Goal: Information Seeking & Learning: Stay updated

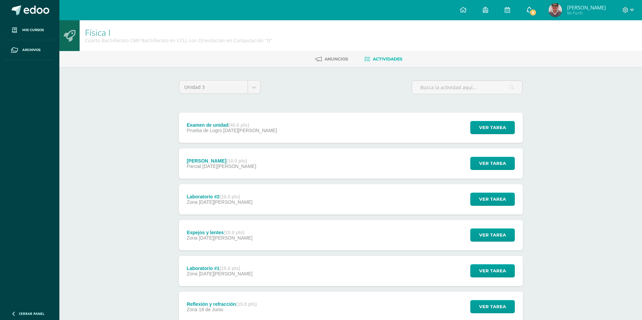
click at [540, 8] on link "9" at bounding box center [530, 10] width 22 height 20
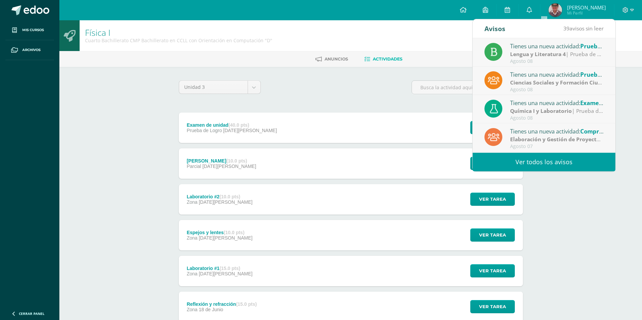
click at [526, 161] on link "Ver todos los avisos" at bounding box center [544, 162] width 143 height 19
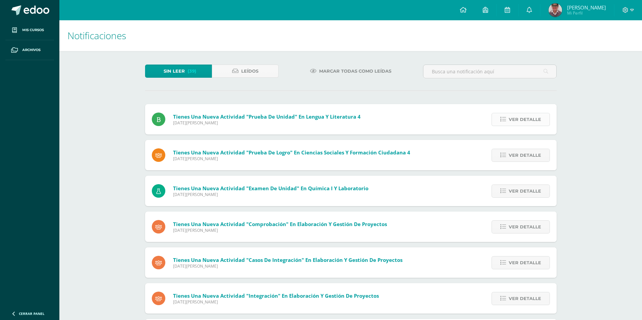
click at [525, 115] on span "Ver detalle" at bounding box center [525, 119] width 32 height 12
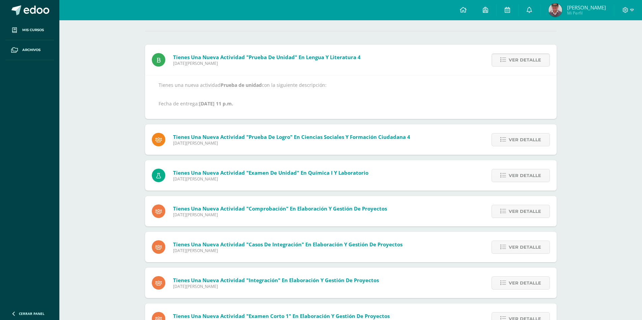
scroll to position [68, 0]
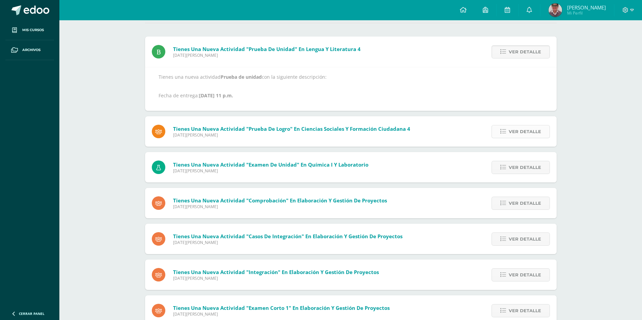
click at [525, 133] on span "Ver detalle" at bounding box center [525, 131] width 32 height 12
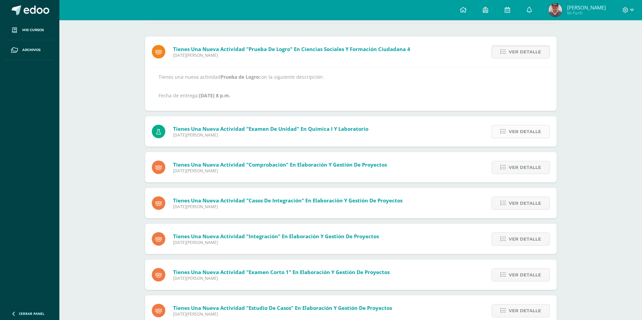
click at [525, 136] on span "Ver detalle" at bounding box center [525, 131] width 32 height 12
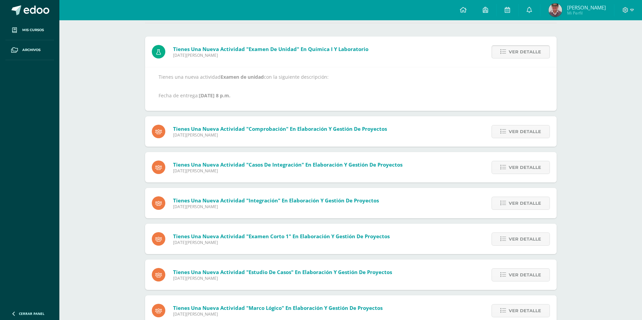
click at [525, 136] on span "Ver detalle" at bounding box center [525, 131] width 32 height 12
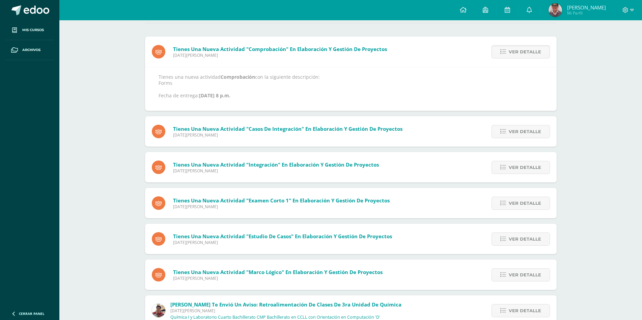
click at [525, 136] on span "Ver detalle" at bounding box center [525, 131] width 32 height 12
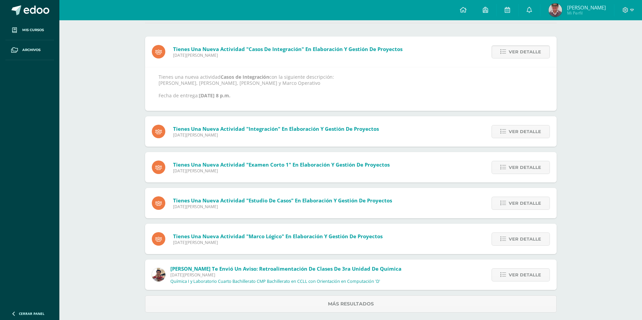
click at [525, 136] on span "Ver detalle" at bounding box center [525, 131] width 32 height 12
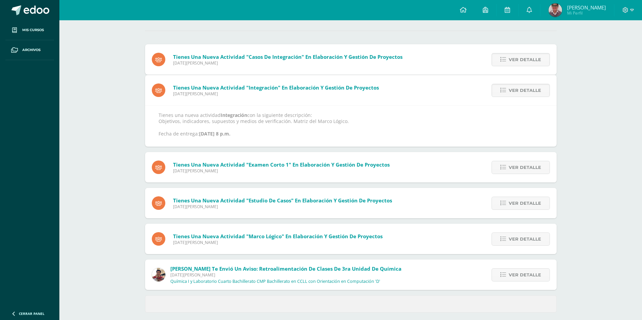
scroll to position [38, 0]
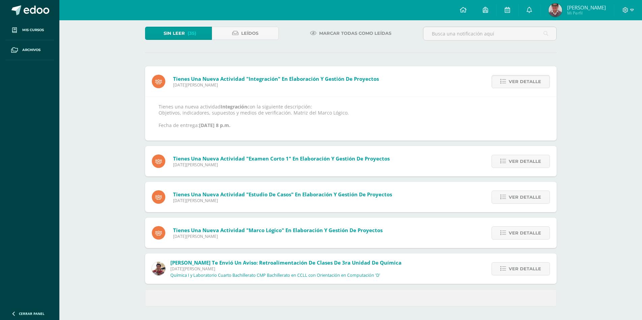
click at [525, 136] on div "Tienes una nueva actividad Integración con la siguiente descripción: Objetivos,…" at bounding box center [351, 119] width 412 height 44
click at [527, 161] on span "Ver detalle" at bounding box center [525, 161] width 32 height 12
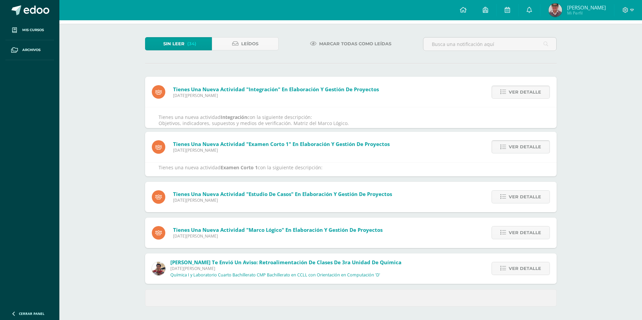
scroll to position [68, 0]
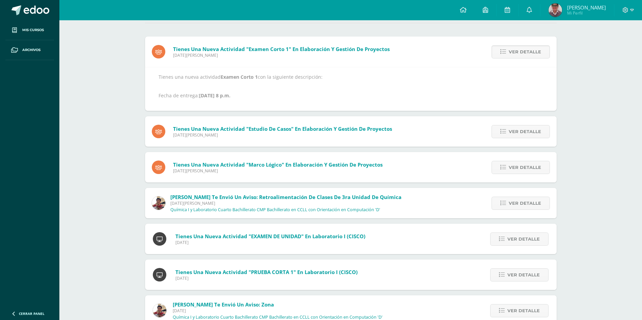
click at [526, 175] on div "Ver detalle" at bounding box center [519, 167] width 75 height 30
click at [523, 168] on span "Ver detalle" at bounding box center [525, 167] width 32 height 12
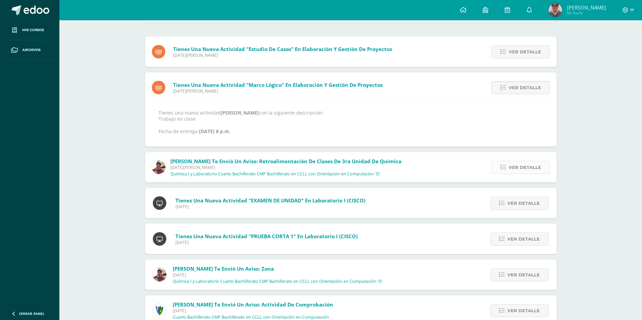
click at [523, 167] on span "Ver detalle" at bounding box center [525, 167] width 32 height 12
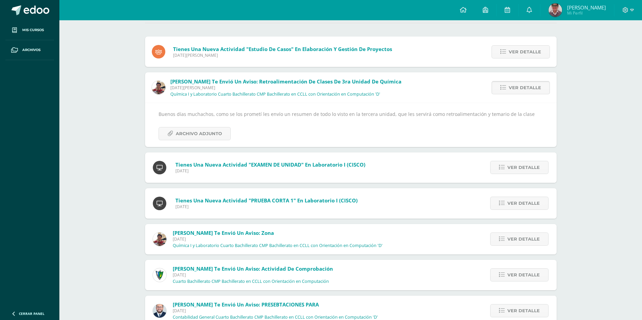
click at [523, 167] on span "Ver detalle" at bounding box center [524, 167] width 32 height 12
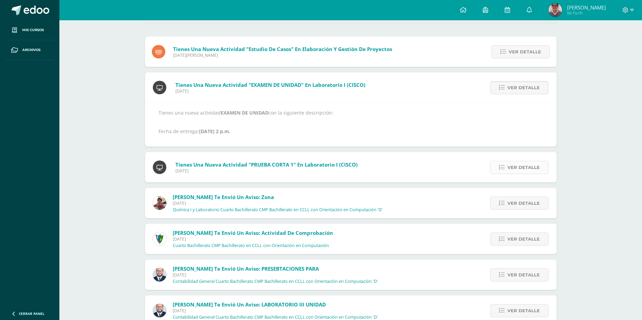
click at [525, 173] on span "Ver detalle" at bounding box center [524, 167] width 32 height 12
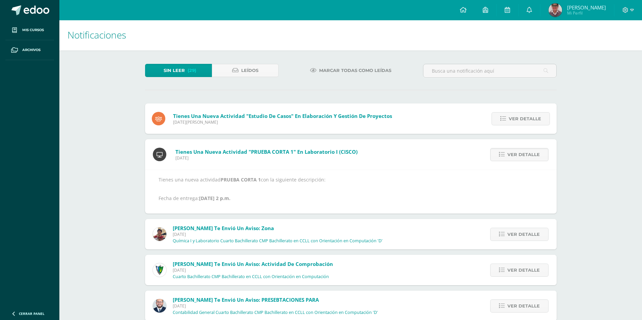
scroll to position [0, 0]
click at [515, 115] on span "Ver detalle" at bounding box center [525, 119] width 32 height 12
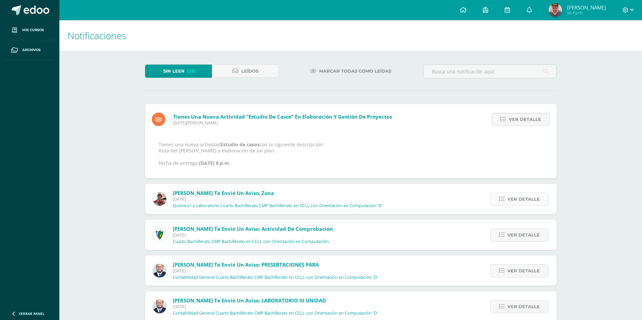
click at [505, 195] on link "Ver detalle" at bounding box center [520, 198] width 58 height 13
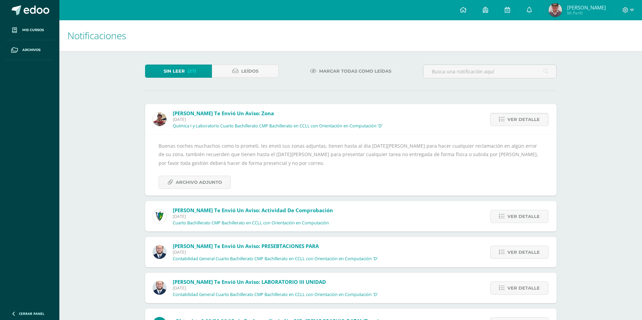
click at [552, 237] on div "Ver detalle" at bounding box center [518, 252] width 77 height 30
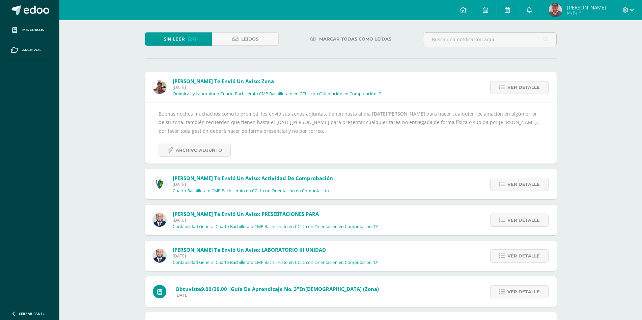
scroll to position [101, 0]
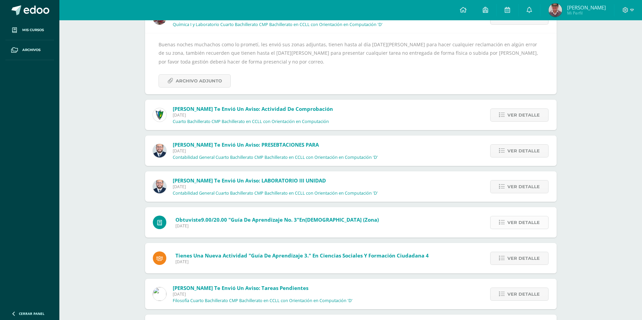
click at [505, 221] on icon at bounding box center [502, 222] width 6 height 6
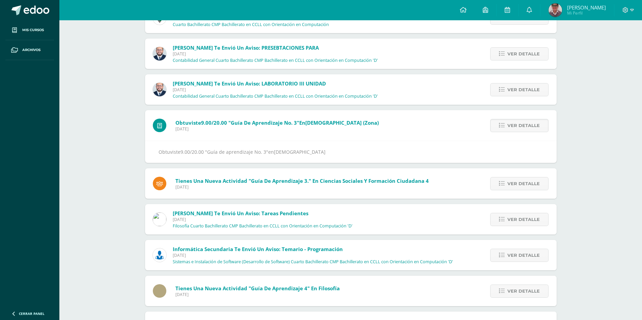
scroll to position [71, 0]
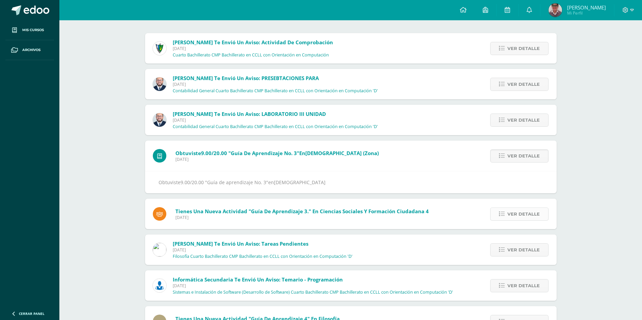
click at [530, 213] on span "Ver detalle" at bounding box center [524, 214] width 32 height 12
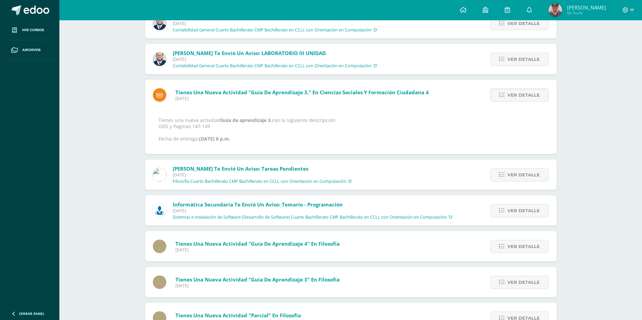
scroll to position [138, 0]
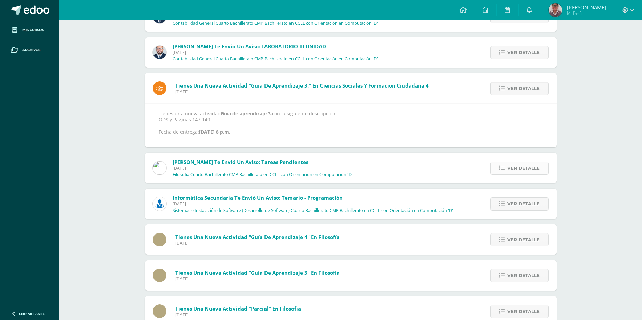
click at [521, 162] on span "Ver detalle" at bounding box center [524, 168] width 32 height 12
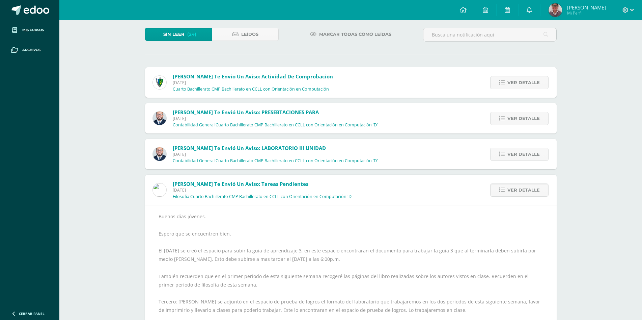
scroll to position [0, 0]
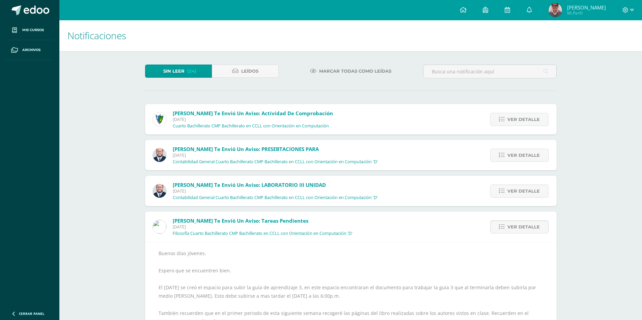
click at [197, 68] on link "Sin leer (24)" at bounding box center [178, 70] width 67 height 13
